Goal: Task Accomplishment & Management: Manage account settings

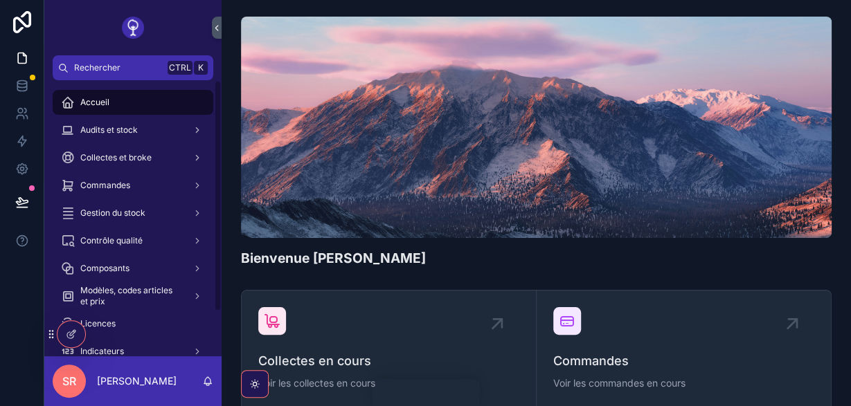
click at [123, 165] on div "Collectes et broke" at bounding box center [133, 158] width 144 height 22
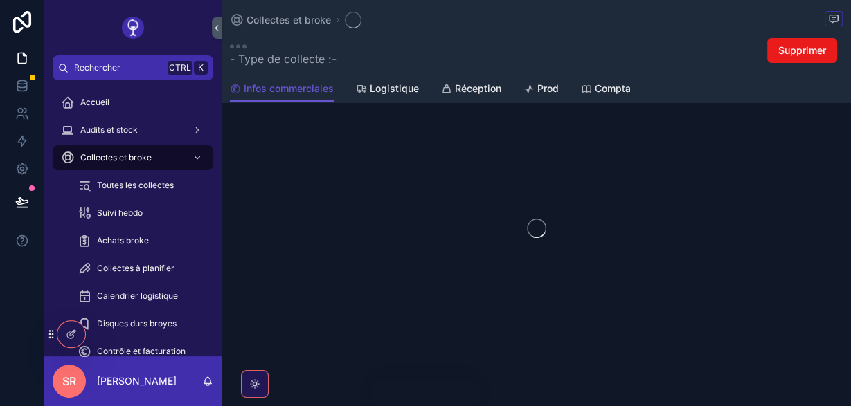
click at [603, 84] on span "Compta" at bounding box center [613, 89] width 36 height 14
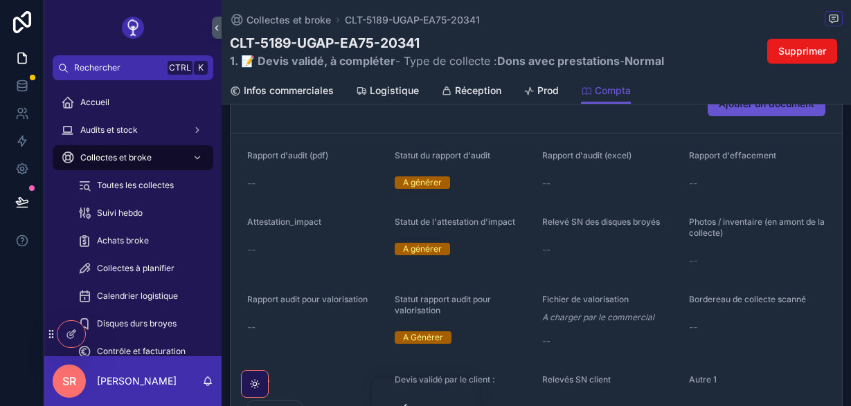
scroll to position [288, 0]
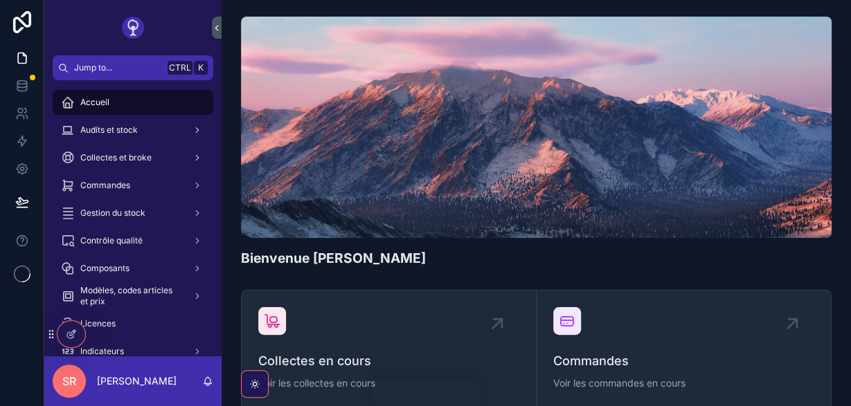
scroll to position [53, 0]
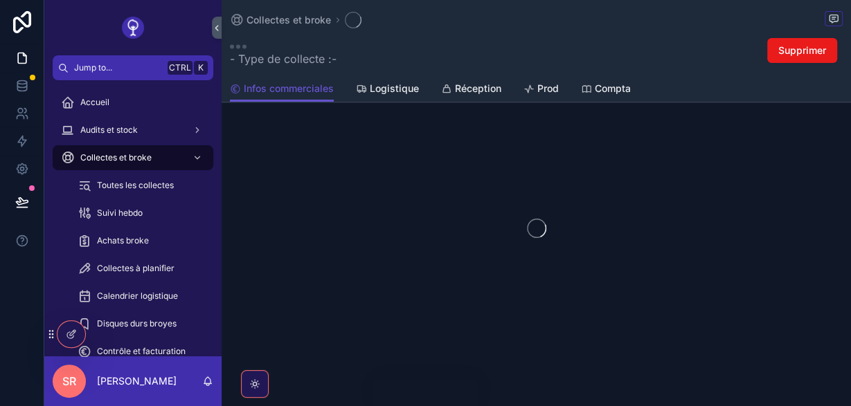
click at [406, 217] on div "scrollable content" at bounding box center [536, 228] width 629 height 219
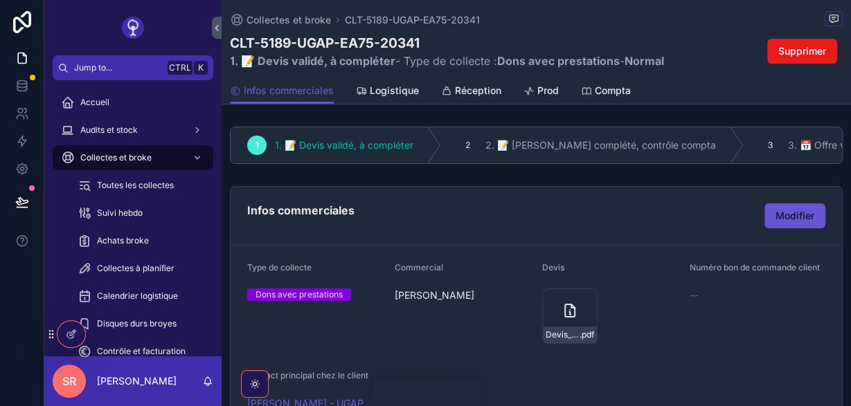
click at [611, 93] on span "Compta" at bounding box center [613, 91] width 36 height 14
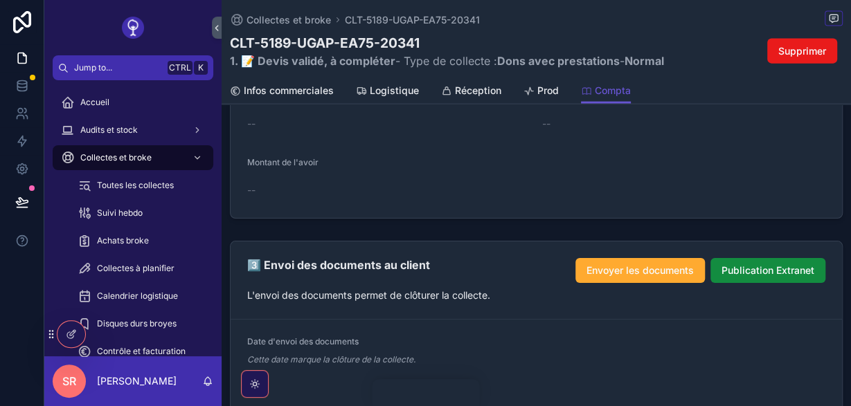
scroll to position [1639, 0]
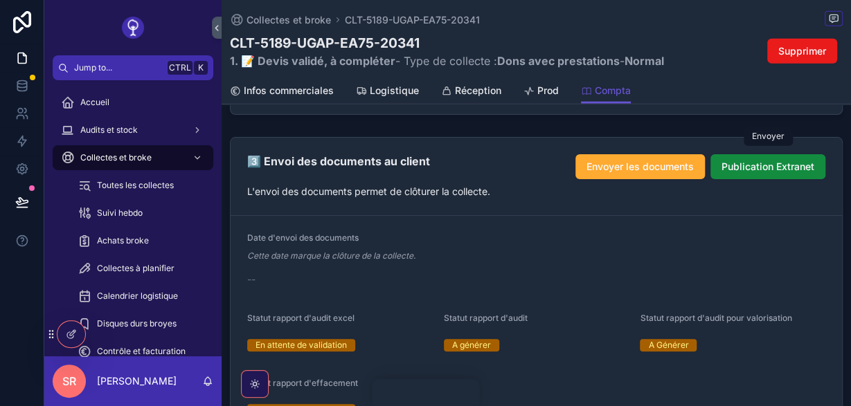
click at [754, 160] on span "Publication Extranet" at bounding box center [767, 167] width 93 height 14
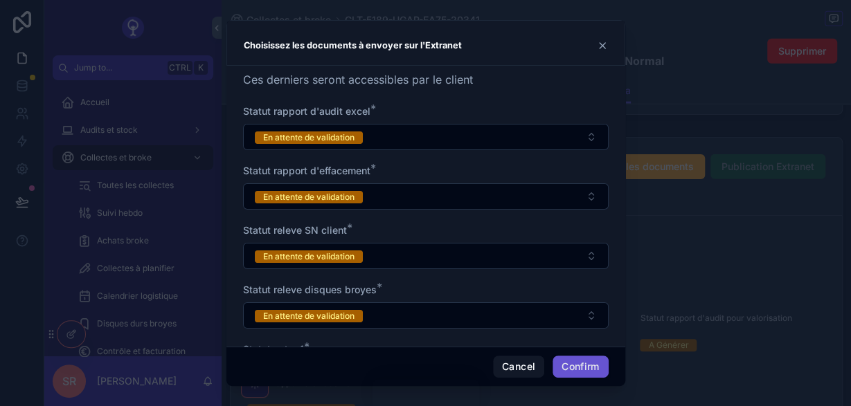
click at [424, 137] on button "En attente de validation" at bounding box center [426, 137] width 366 height 26
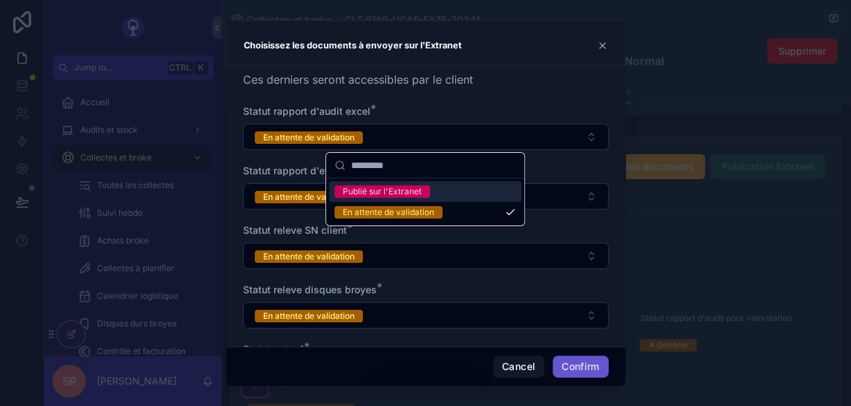
click at [409, 190] on div "Publié sur l'Extranet" at bounding box center [382, 192] width 79 height 12
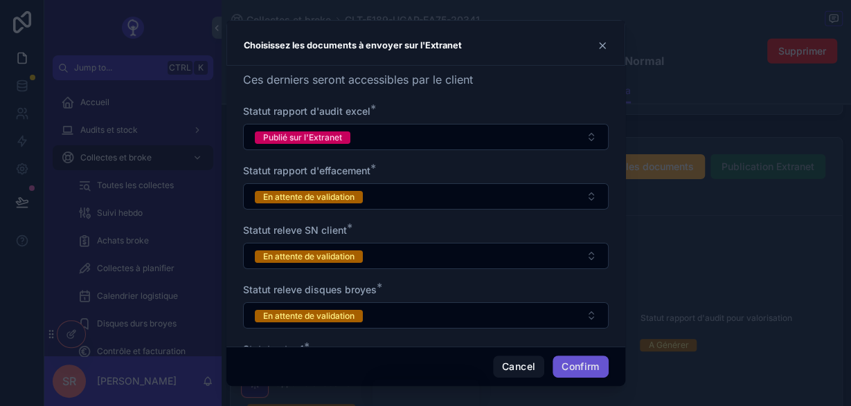
click at [449, 127] on button "Publié sur l'Extranet" at bounding box center [426, 137] width 366 height 26
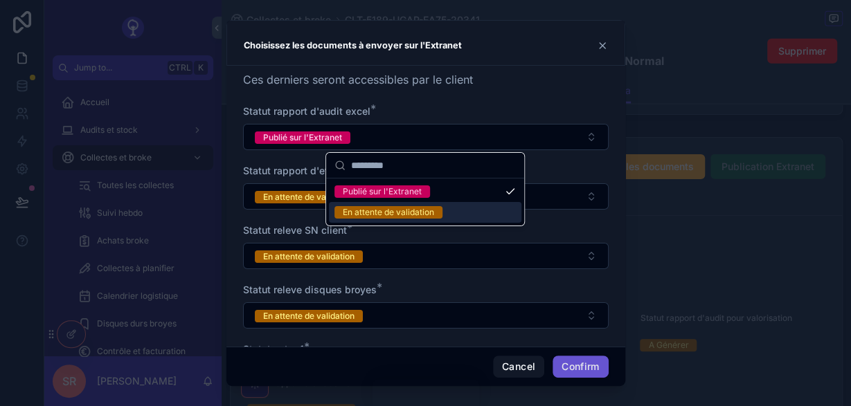
click at [401, 213] on div "En attente de validation" at bounding box center [388, 212] width 91 height 12
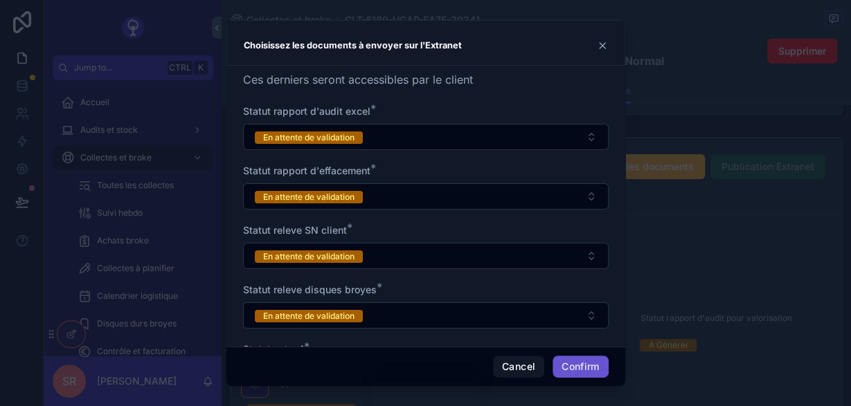
click at [697, 126] on div at bounding box center [425, 203] width 851 height 406
click at [678, 75] on div at bounding box center [425, 203] width 851 height 406
click at [515, 128] on button "En attente de validation" at bounding box center [426, 137] width 366 height 26
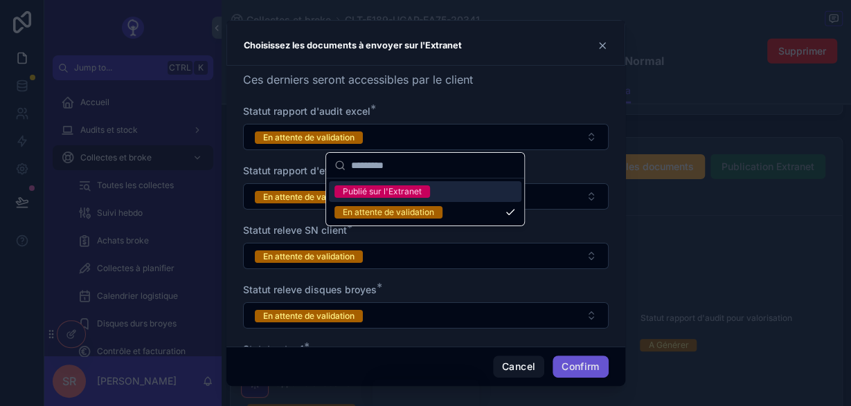
click at [393, 190] on div "Publié sur l'Extranet" at bounding box center [382, 192] width 79 height 12
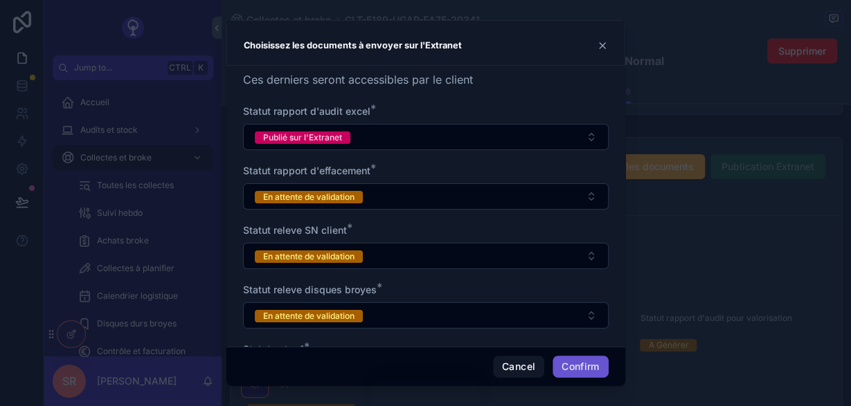
click at [606, 46] on icon at bounding box center [602, 45] width 11 height 11
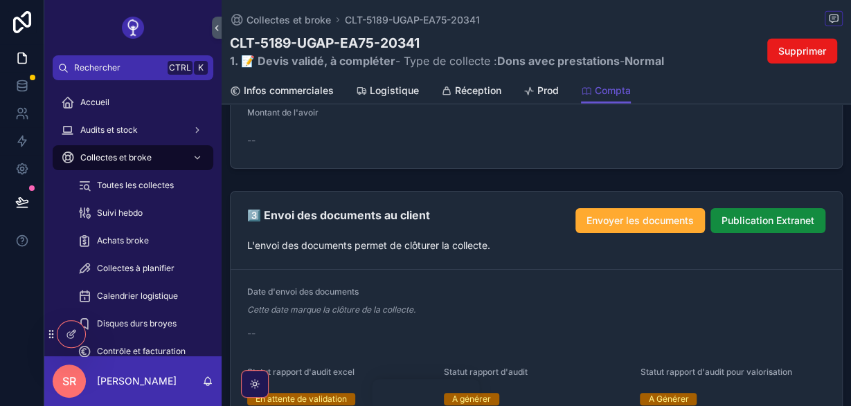
scroll to position [1586, 0]
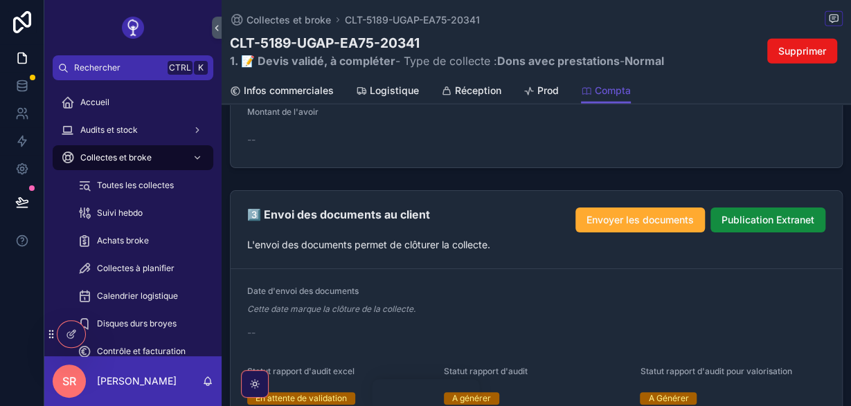
click at [638, 213] on span "Envoyer les documents" at bounding box center [639, 220] width 107 height 14
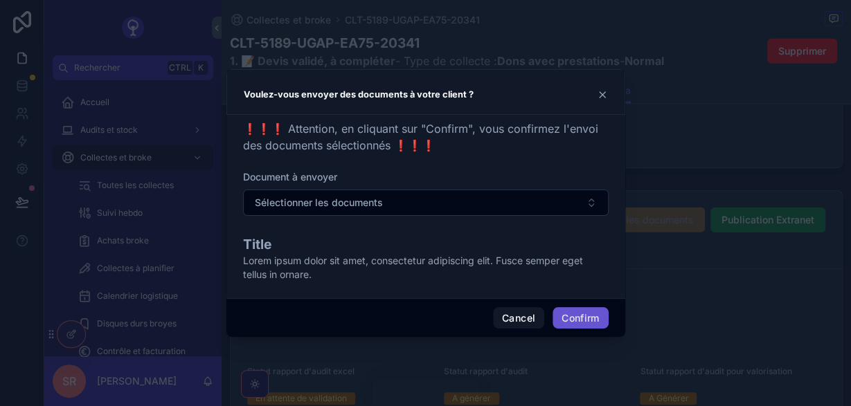
click at [384, 192] on button "Sélectionner les documents" at bounding box center [426, 203] width 366 height 26
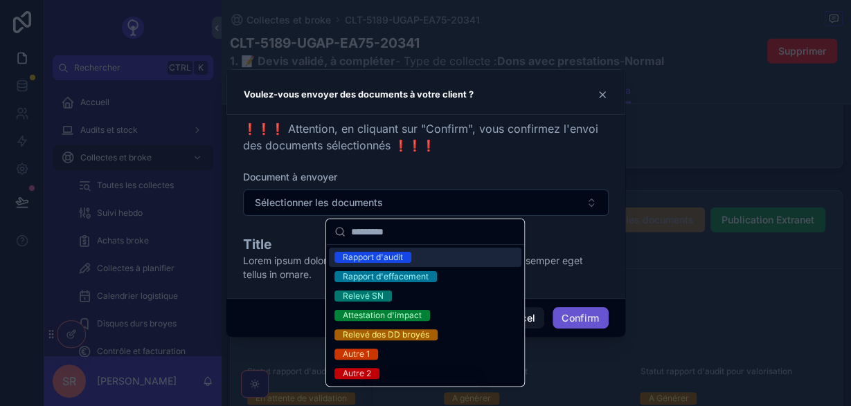
click at [602, 98] on icon at bounding box center [602, 94] width 11 height 11
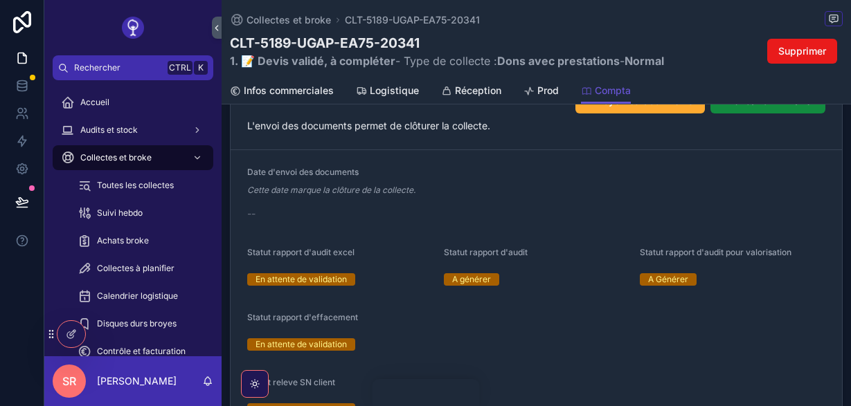
scroll to position [1710, 0]
